Goal: Task Accomplishment & Management: Manage account settings

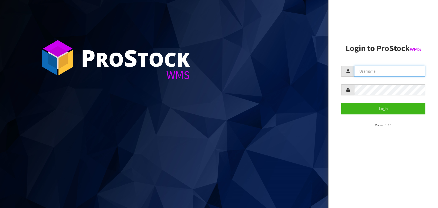
click at [369, 71] on input "text" at bounding box center [389, 71] width 71 height 11
drag, startPoint x: 366, startPoint y: 151, endPoint x: 351, endPoint y: 120, distance: 34.3
click at [366, 150] on aside "Login to ProStock WMS SingleAdmin Login Version 1.0.0" at bounding box center [383, 104] width 110 height 208
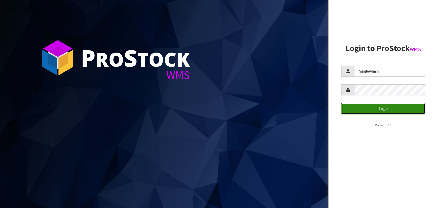
click at [386, 108] on button "Login" at bounding box center [383, 108] width 84 height 11
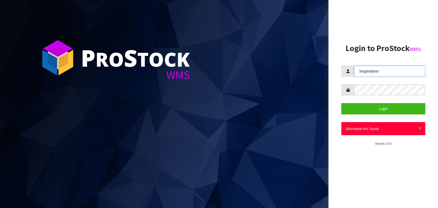
drag, startPoint x: 340, startPoint y: 77, endPoint x: 328, endPoint y: 80, distance: 11.5
click at [328, 80] on aside "Login to ProStock WMS SingleAdmin Login × Close Username not found Version 1.0.0" at bounding box center [383, 104] width 110 height 208
type input "[PERSON_NAME][EMAIL_ADDRESS][DOMAIN_NAME]"
click at [321, 94] on div "P ro S tock WMS Login to ProStock WMS [PERSON_NAME][EMAIL_ADDRESS][DOMAIN_NAME]…" at bounding box center [219, 104] width 438 height 208
click at [341, 103] on button "Login" at bounding box center [383, 108] width 84 height 11
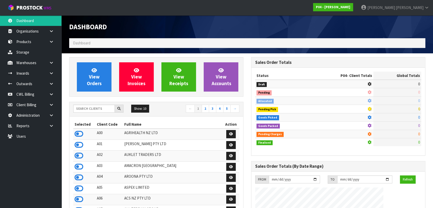
drag, startPoint x: 81, startPoint y: 131, endPoint x: 67, endPoint y: 110, distance: 25.2
click at [80, 130] on icon at bounding box center [79, 134] width 9 height 8
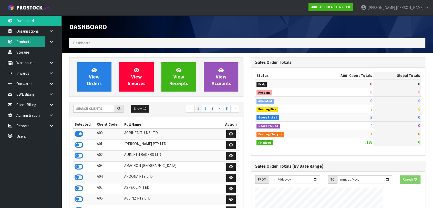
click at [22, 43] on link "Products" at bounding box center [31, 41] width 62 height 11
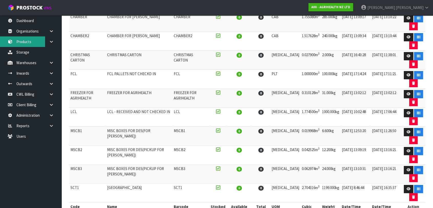
scroll to position [110, 0]
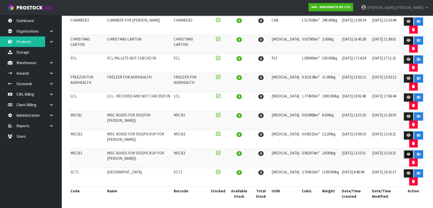
click at [409, 154] on link at bounding box center [408, 154] width 9 height 8
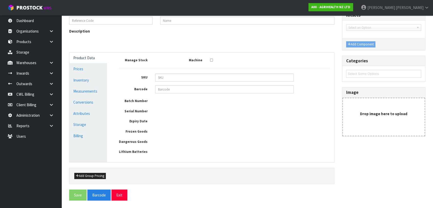
type input "MSCB3"
type input "MISC BOXES FOR DES(PICKUP FOR [PERSON_NAME])"
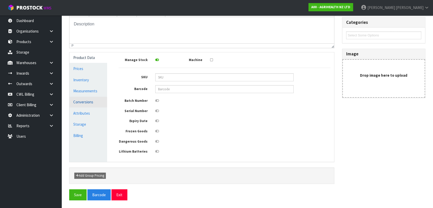
click at [86, 104] on link "Conversions" at bounding box center [89, 102] width 38 height 11
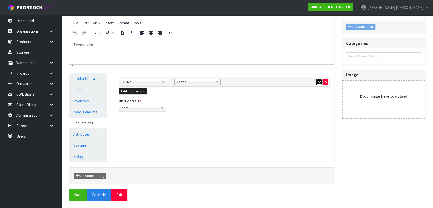
click at [321, 81] on button "button" at bounding box center [320, 82] width 6 height 6
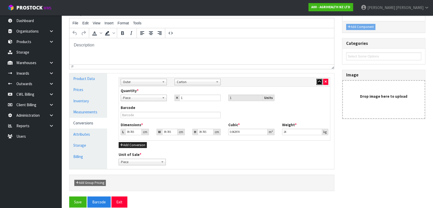
click at [320, 81] on icon "button" at bounding box center [319, 81] width 3 height 3
